Goal: Information Seeking & Learning: Learn about a topic

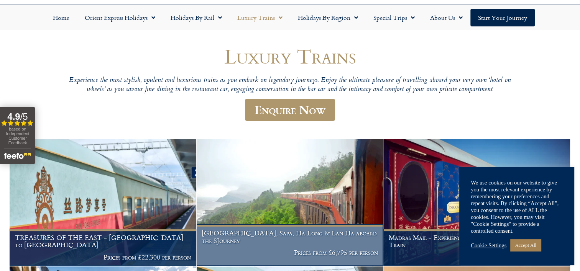
scroll to position [38, 0]
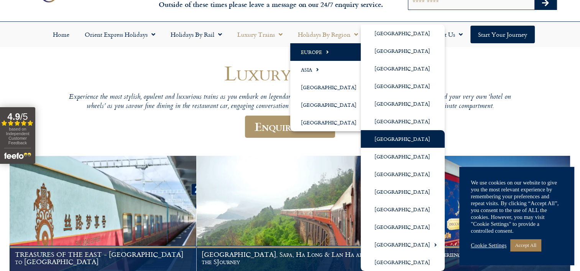
click at [389, 135] on link "[GEOGRAPHIC_DATA]" at bounding box center [402, 139] width 84 height 18
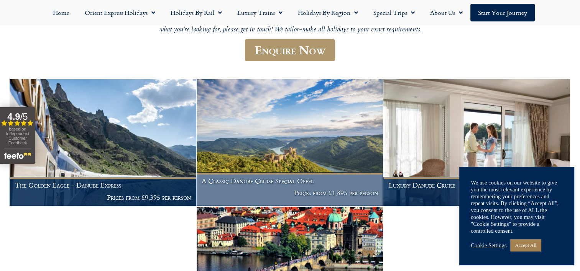
scroll to position [192, 0]
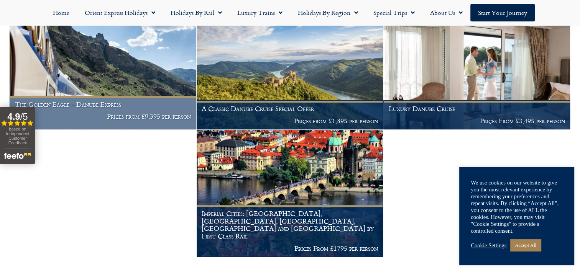
click at [120, 73] on img at bounding box center [103, 66] width 187 height 127
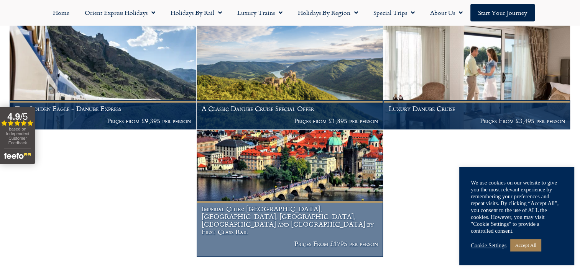
click at [254, 191] on img at bounding box center [290, 193] width 187 height 127
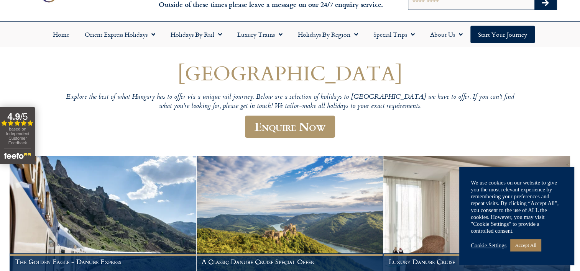
scroll to position [0, 0]
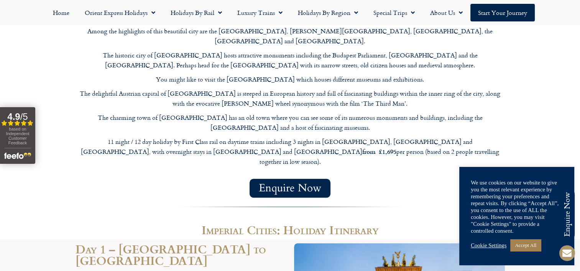
scroll to position [919, 0]
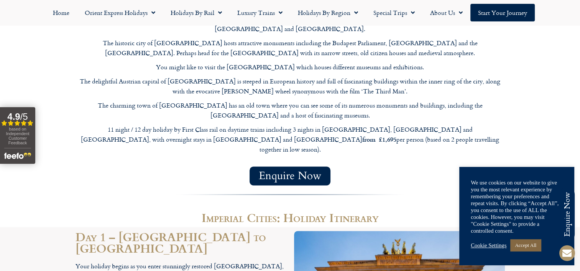
click at [528, 247] on link "Accept All" at bounding box center [525, 245] width 31 height 12
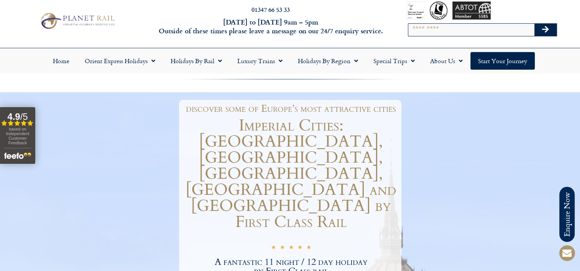
scroll to position [0, 0]
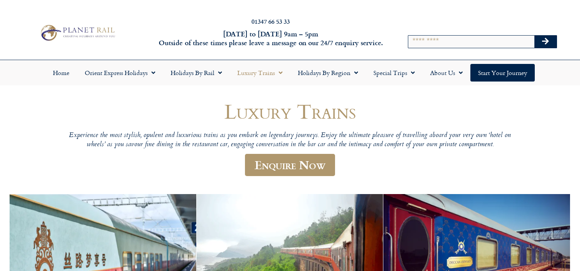
scroll to position [47, 0]
